Goal: Task Accomplishment & Management: Use online tool/utility

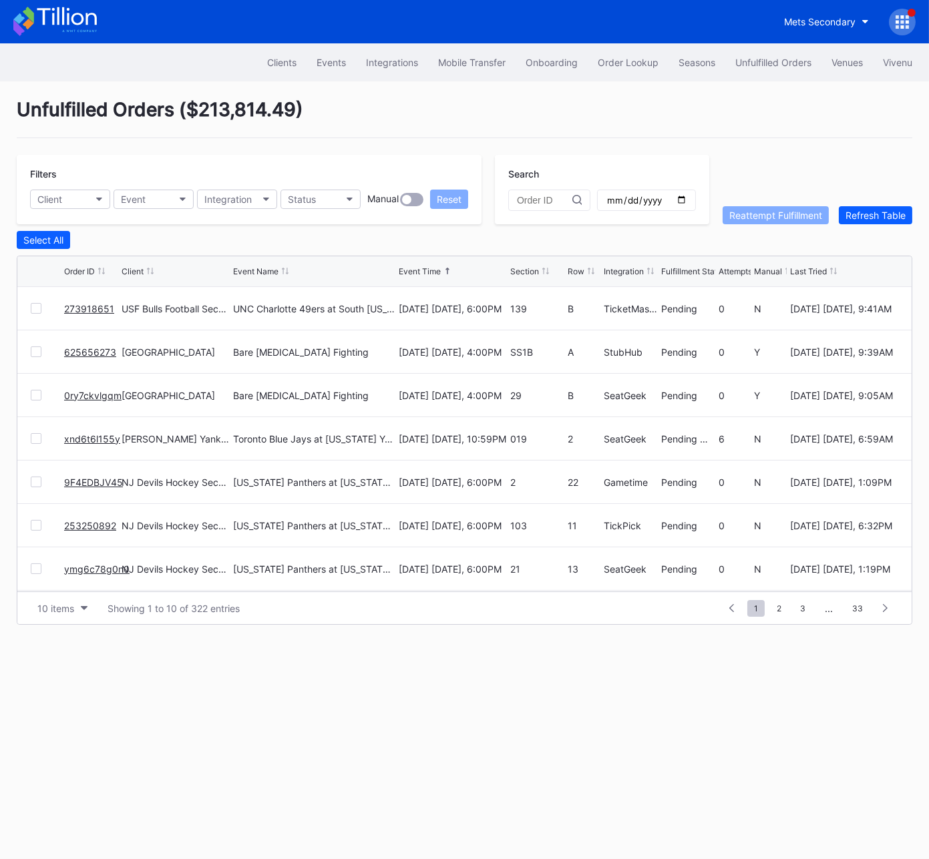
click at [87, 433] on link "xnd6t6l155y" at bounding box center [92, 438] width 56 height 11
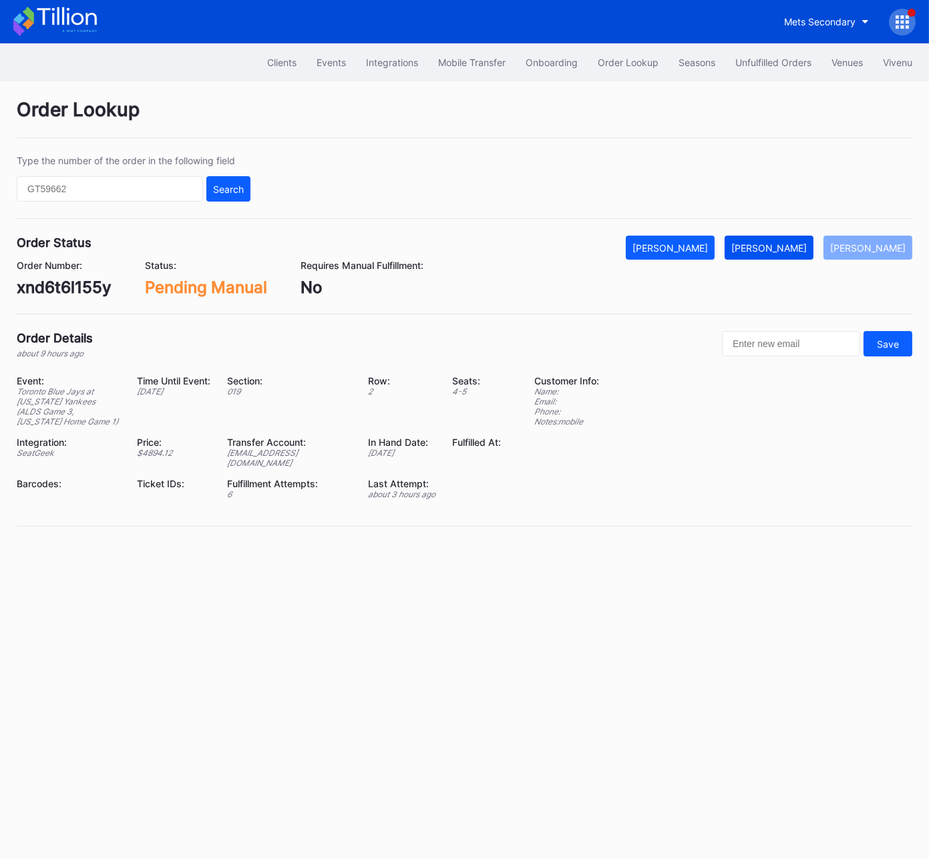
click at [794, 248] on div "[PERSON_NAME]" at bounding box center [768, 247] width 75 height 11
click at [774, 66] on div "Unfulfilled Orders" at bounding box center [773, 62] width 76 height 11
